Goal: Task Accomplishment & Management: Use online tool/utility

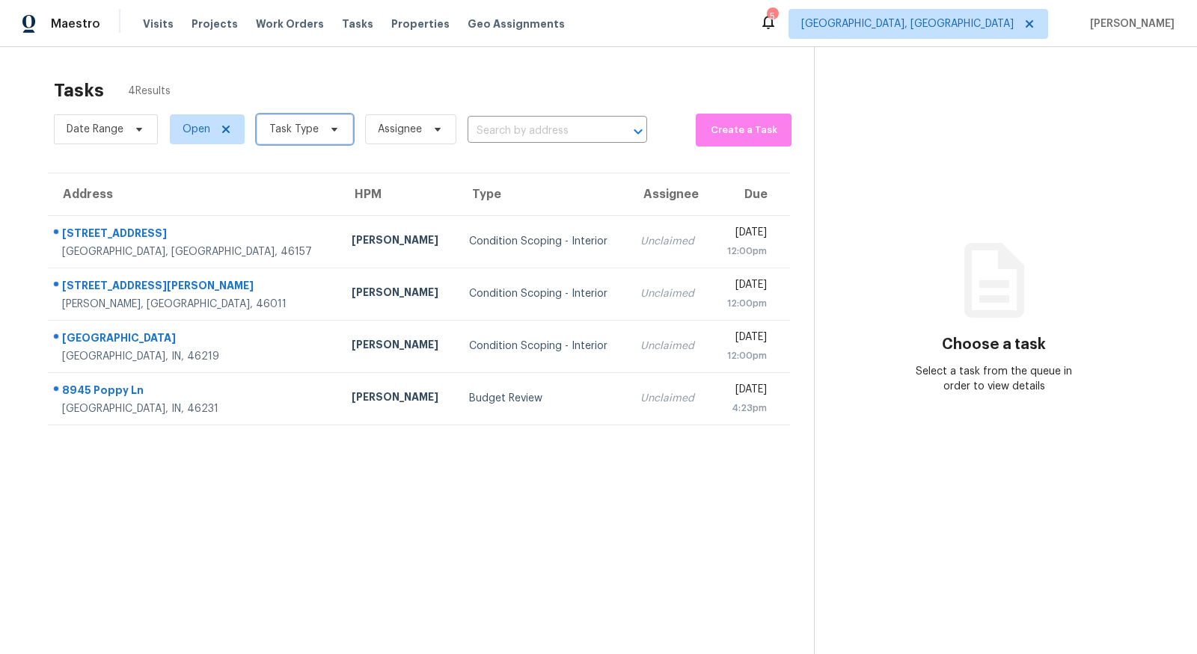
click at [304, 135] on span "Task Type" at bounding box center [293, 129] width 49 height 15
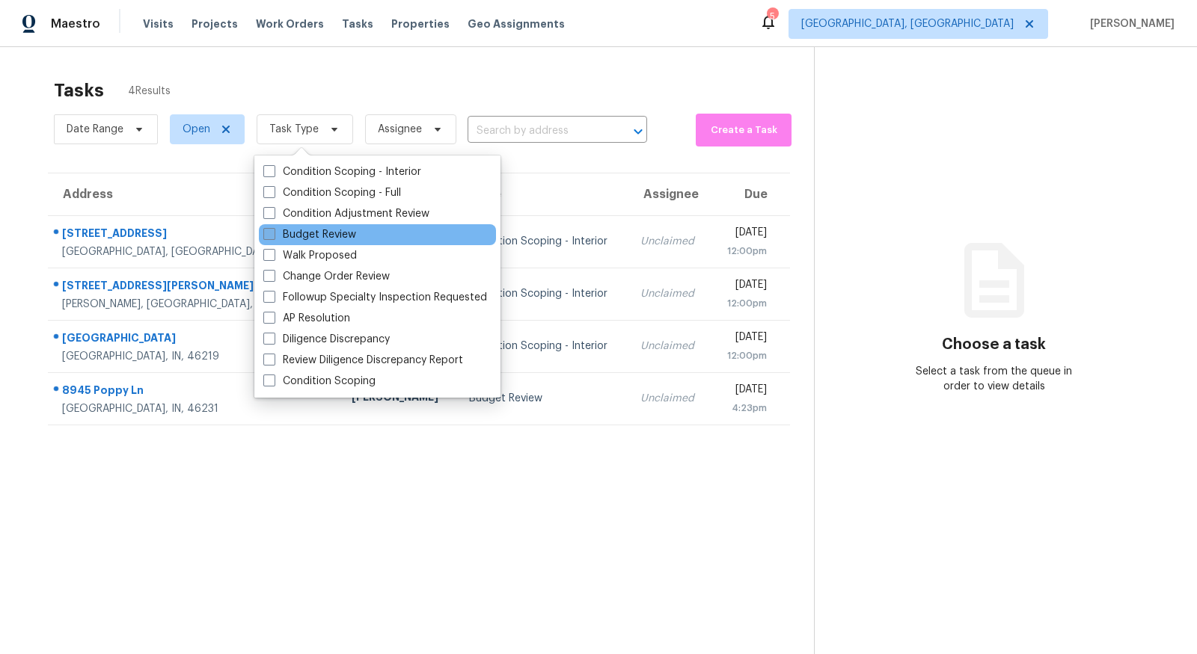
click at [325, 227] on label "Budget Review" at bounding box center [309, 234] width 93 height 15
click at [273, 227] on input "Budget Review" at bounding box center [268, 232] width 10 height 10
checkbox input "true"
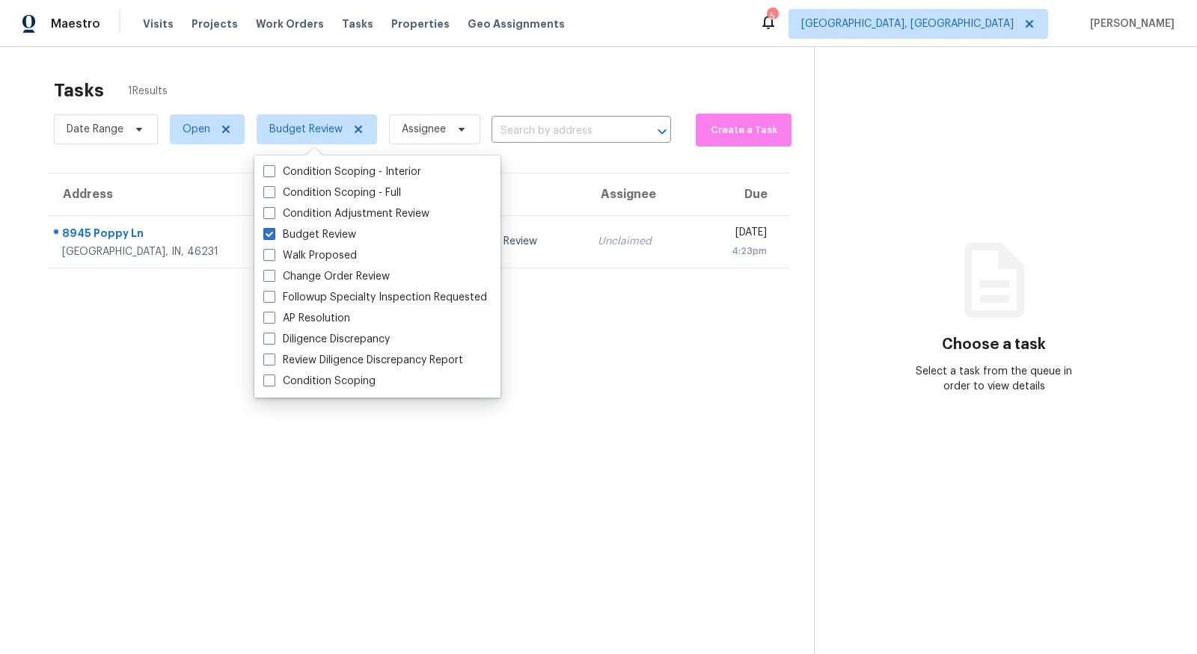
click at [718, 398] on section "Tasks 1 Results Date Range Open Budget Review Assignee ​ Create a Task Address …" at bounding box center [419, 386] width 790 height 630
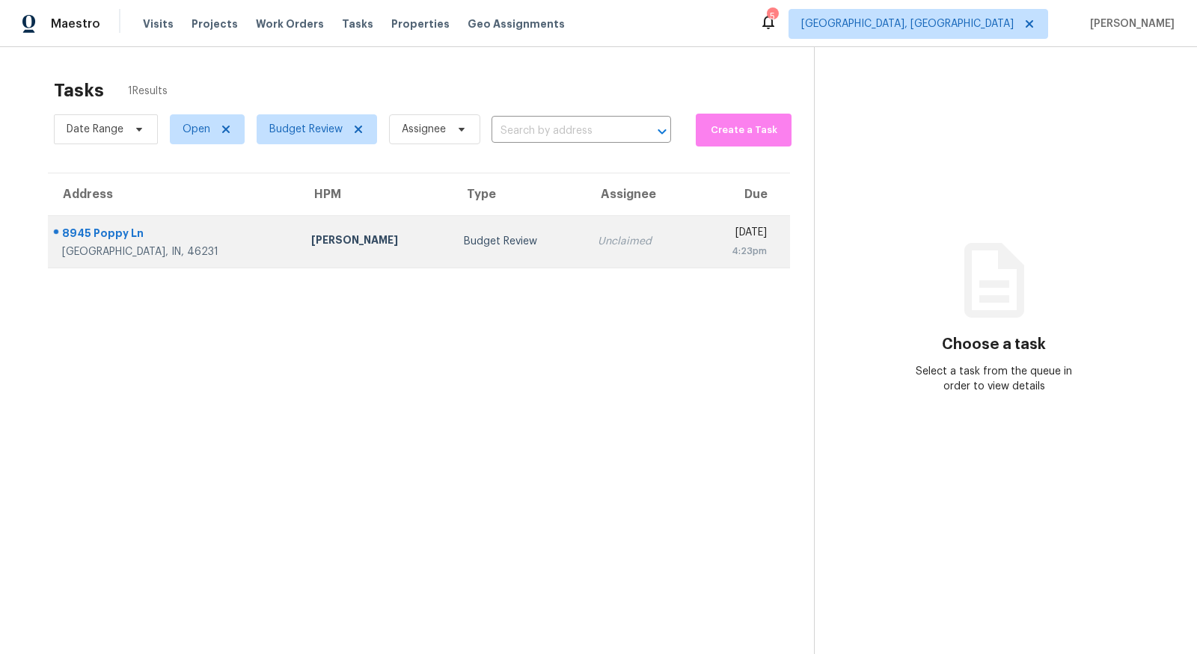
click at [147, 245] on div "Indianapolis, IN, 46231" at bounding box center [174, 252] width 225 height 15
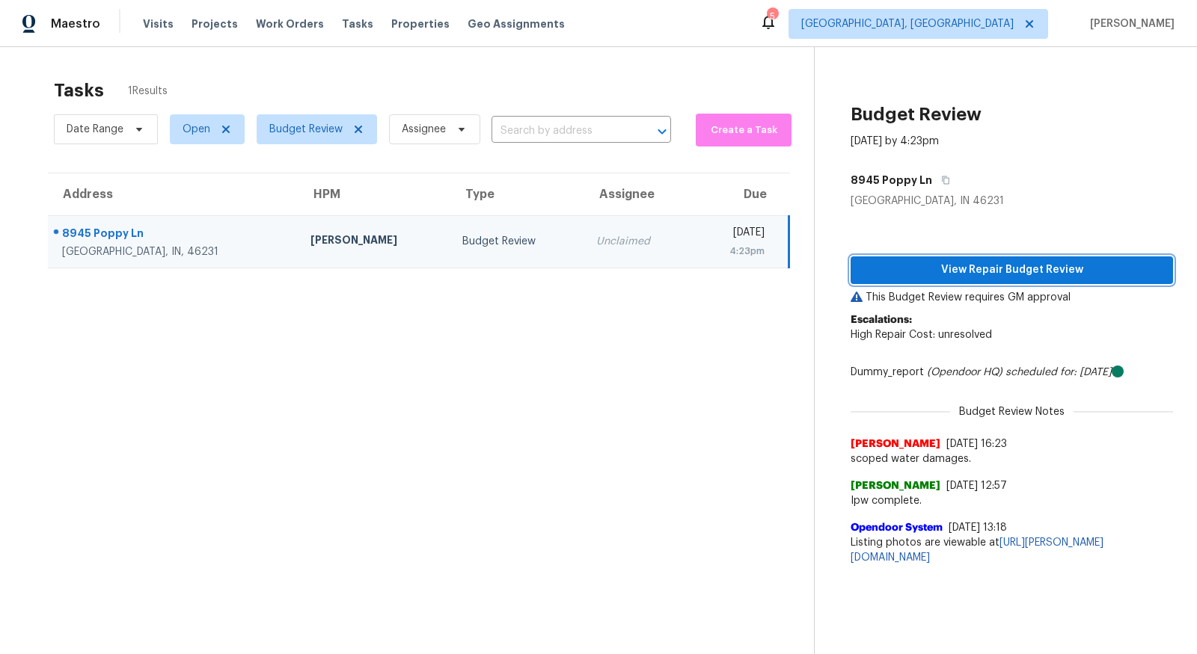
click at [928, 265] on span "View Repair Budget Review" at bounding box center [1011, 270] width 298 height 19
click at [113, 238] on div "8945 Poppy Ln" at bounding box center [174, 235] width 224 height 19
click at [99, 229] on div "8945 Poppy Ln" at bounding box center [174, 235] width 224 height 19
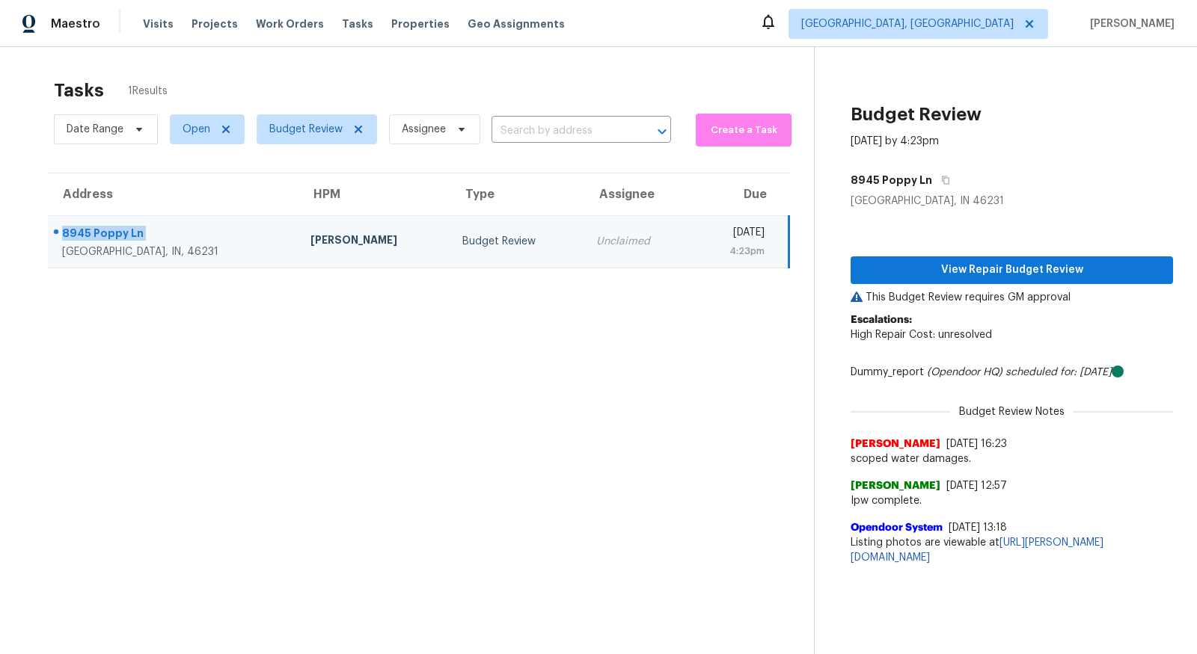
copy div "8945 Poppy Ln"
click at [186, 248] on div "Indianapolis, IN, 46231" at bounding box center [174, 252] width 224 height 15
copy div "Indianapolis, IN, 46231"
